Goal: Find specific page/section: Find specific page/section

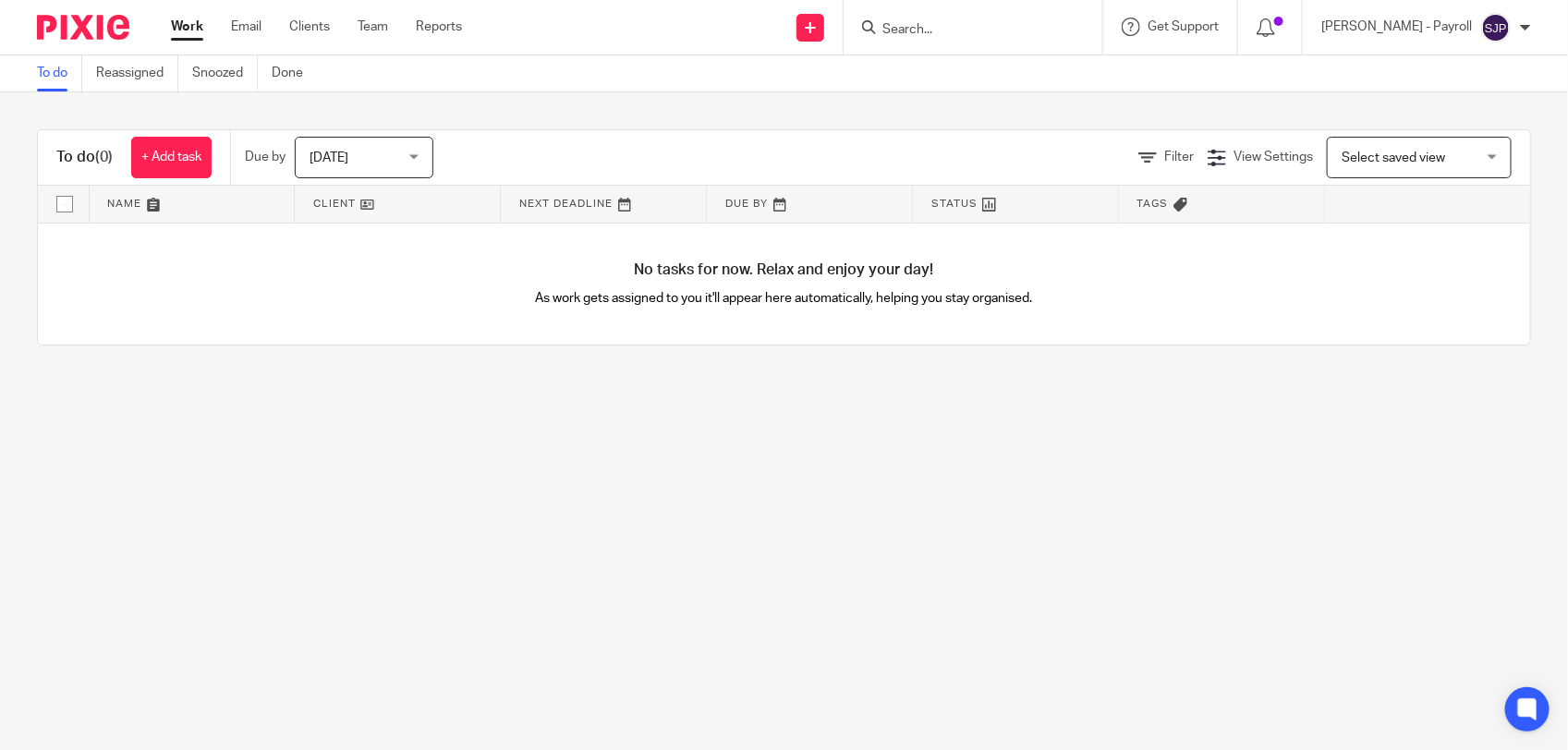
drag, startPoint x: 964, startPoint y: 42, endPoint x: 958, endPoint y: 30, distance: 13.4
click at [963, 39] on div at bounding box center [972, 27] width 259 height 55
click at [958, 30] on input "Search" at bounding box center [964, 30] width 167 height 17
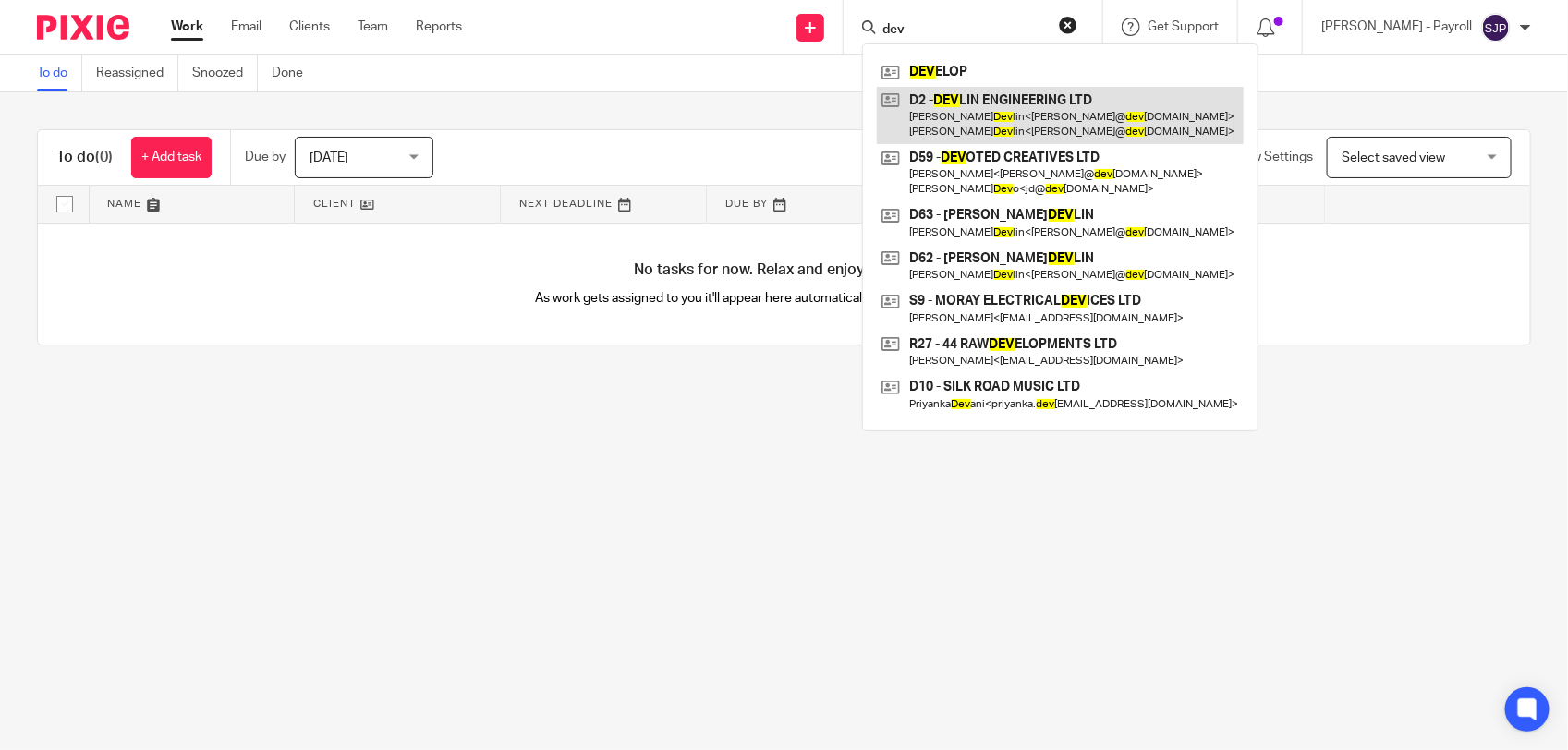
type input "dev"
click at [998, 97] on link at bounding box center [1060, 116] width 367 height 58
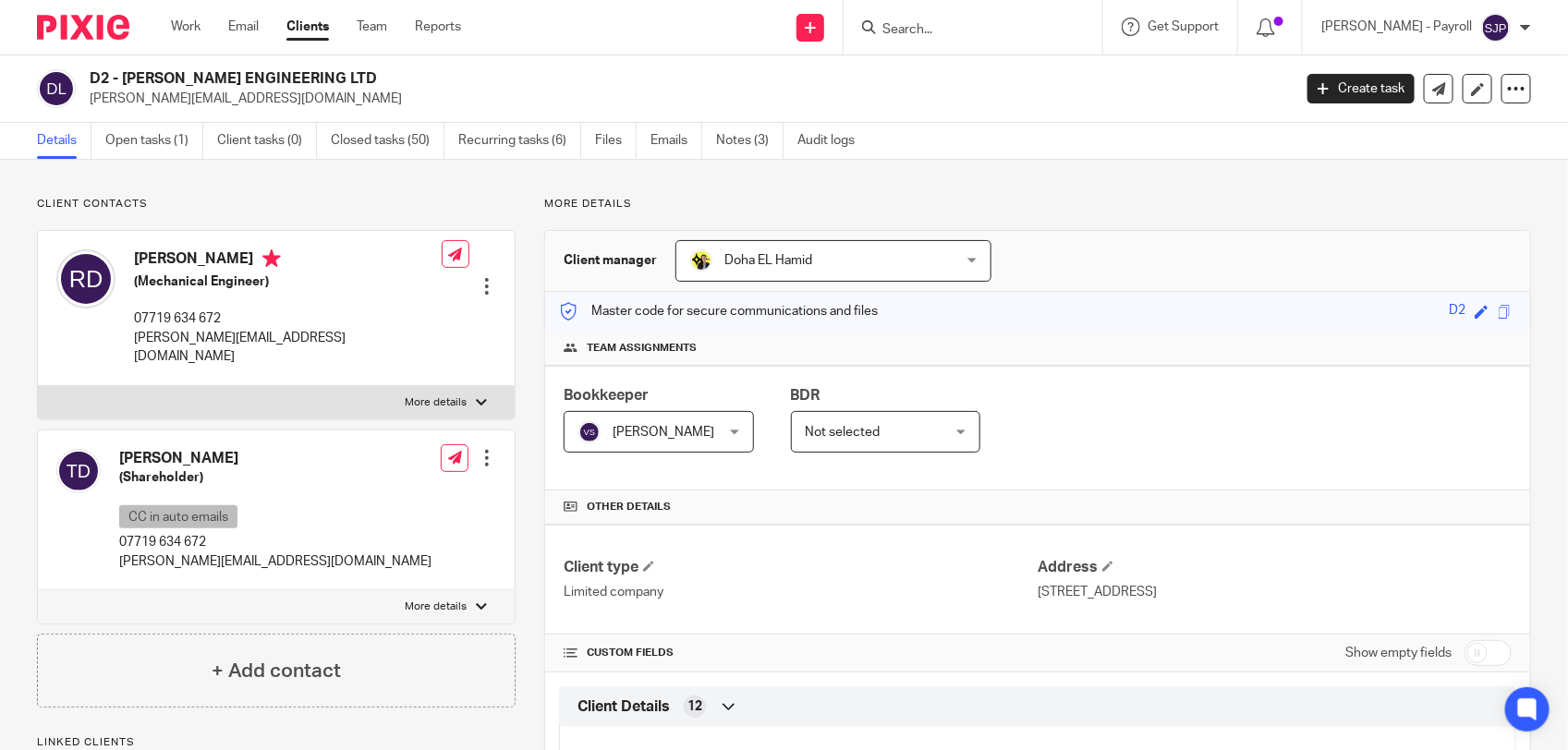
drag, startPoint x: 330, startPoint y: 79, endPoint x: 70, endPoint y: 79, distance: 260.0
click at [70, 79] on div "D2 - [PERSON_NAME] ENGINEERING LTD [PERSON_NAME][EMAIL_ADDRESS][DOMAIN_NAME]" at bounding box center [658, 88] width 1243 height 39
copy div "D2 - [PERSON_NAME] ENGINEERING LTD"
